Goal: Navigation & Orientation: Find specific page/section

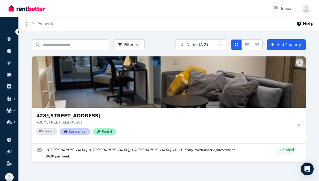
click at [292, 150] on link "Edit listing: Abbotsford (Vic) Riverside 1B 1B Fully furnished apartment" at bounding box center [169, 153] width 274 height 18
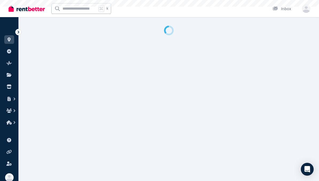
select select "***"
select select "**********"
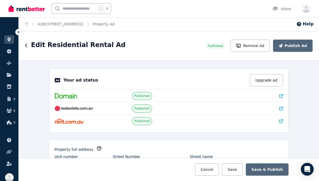
click at [143, 95] on span "Published" at bounding box center [143, 96] width 16 height 4
click at [144, 93] on span "Published" at bounding box center [142, 96] width 20 height 8
click at [286, 96] on div "Your ad status Upgrade ad Published Published Published" at bounding box center [169, 100] width 240 height 64
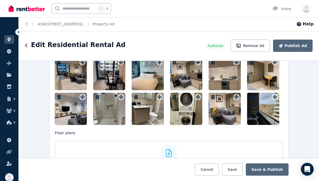
scroll to position [751, 0]
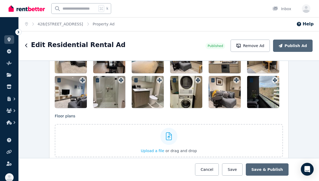
click at [15, 99] on icon "button" at bounding box center [14, 98] width 5 height 5
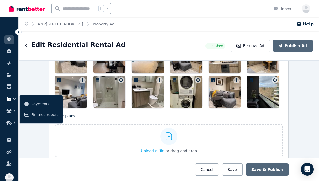
click at [44, 100] on link "Payments" at bounding box center [41, 104] width 39 height 11
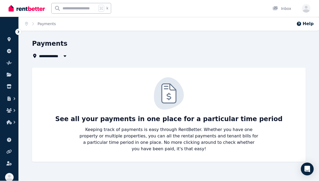
click at [13, 112] on icon "button" at bounding box center [14, 110] width 5 height 5
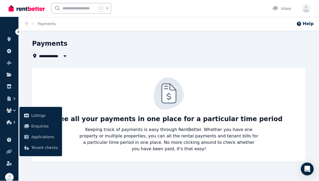
click at [46, 117] on span "Listings" at bounding box center [44, 116] width 26 height 6
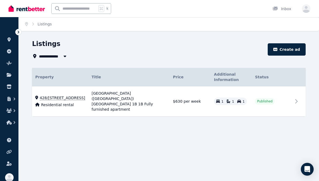
click at [12, 112] on icon "button" at bounding box center [14, 110] width 5 height 5
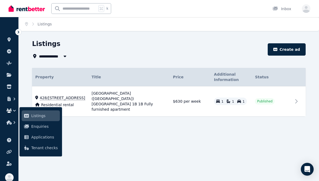
click at [43, 124] on span "Enquiries" at bounding box center [44, 126] width 26 height 6
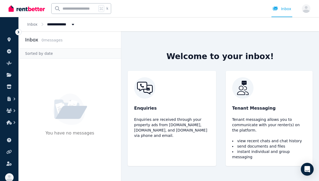
scroll to position [13, 0]
click at [14, 124] on icon "button" at bounding box center [15, 122] width 2 height 3
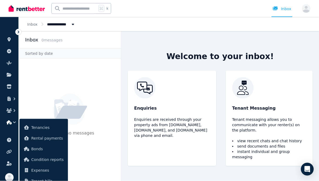
scroll to position [26, 0]
click at [13, 140] on link at bounding box center [9, 140] width 10 height 9
